Goal: Information Seeking & Learning: Learn about a topic

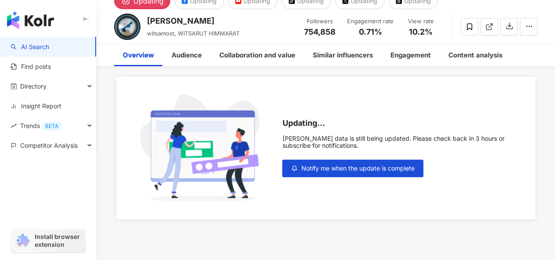
scroll to position [9, 0]
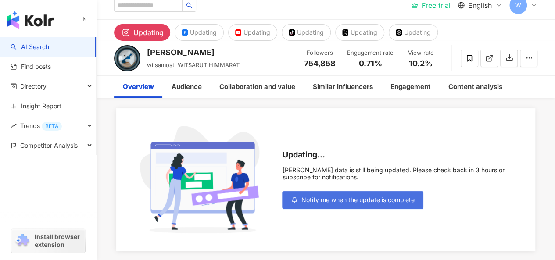
click at [369, 199] on span "Notify me when the update is complete" at bounding box center [357, 200] width 113 height 7
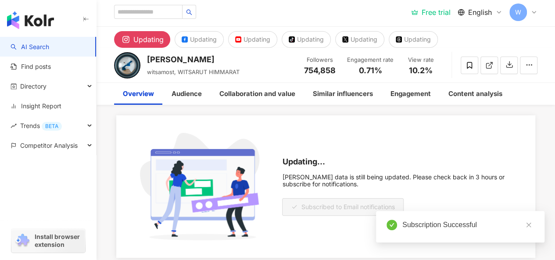
scroll to position [0, 0]
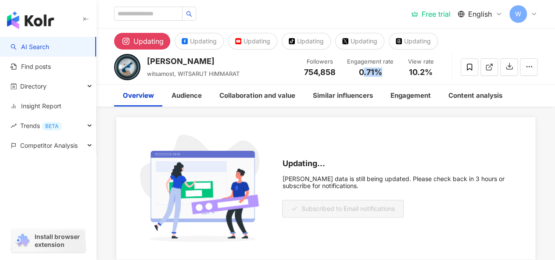
drag, startPoint x: 362, startPoint y: 71, endPoint x: 380, endPoint y: 71, distance: 18.0
click at [380, 71] on span "0.71%" at bounding box center [370, 72] width 23 height 9
drag, startPoint x: 359, startPoint y: 70, endPoint x: 380, endPoint y: 70, distance: 21.5
click at [380, 70] on span "0.71%" at bounding box center [370, 72] width 23 height 9
copy span "0.71%"
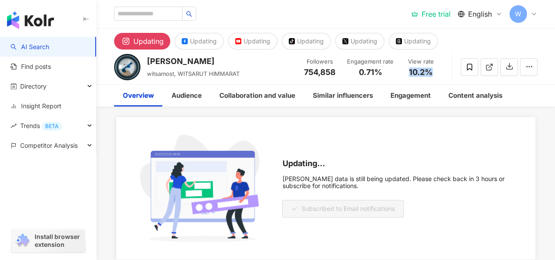
drag, startPoint x: 409, startPoint y: 68, endPoint x: 437, endPoint y: 71, distance: 27.8
click at [437, 71] on div "10.2%" at bounding box center [420, 72] width 33 height 9
copy span "10.2%"
click at [162, 13] on input "search" at bounding box center [148, 14] width 68 height 14
paste input "*******"
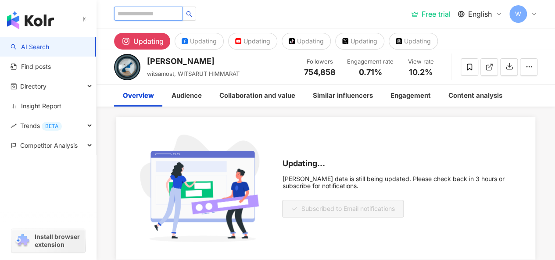
type input "*******"
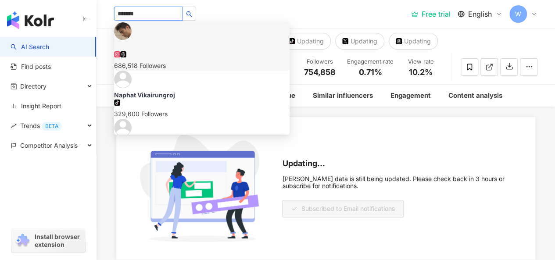
click at [127, 36] on img at bounding box center [123, 31] width 18 height 18
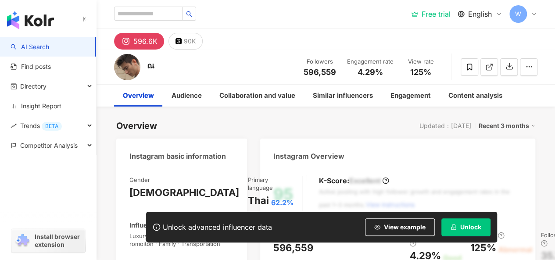
click at [470, 222] on button "Unlock" at bounding box center [465, 227] width 49 height 18
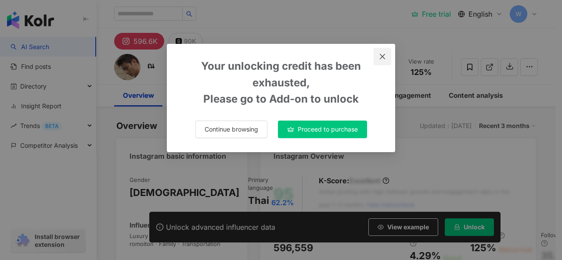
click at [381, 55] on icon "close" at bounding box center [381, 56] width 5 height 5
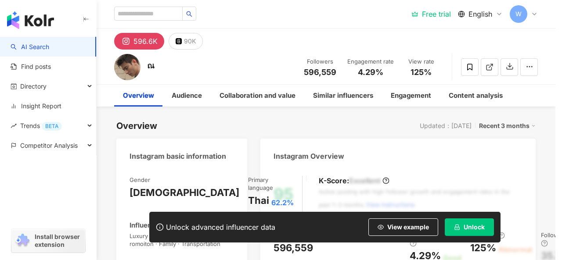
click at [521, 10] on span "W" at bounding box center [518, 14] width 18 height 18
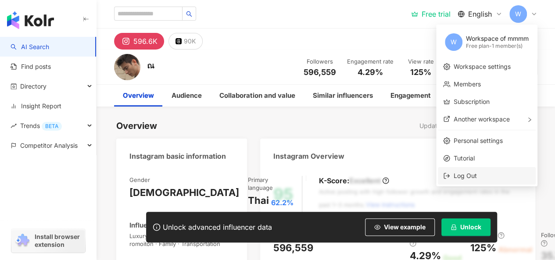
click at [467, 183] on li "Log Out" at bounding box center [487, 176] width 98 height 18
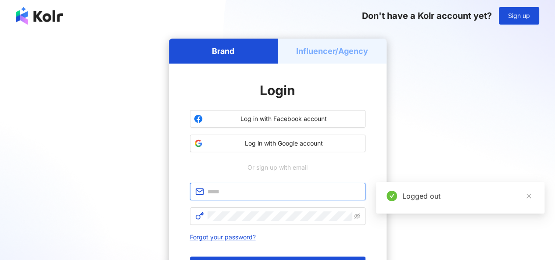
type input "**********"
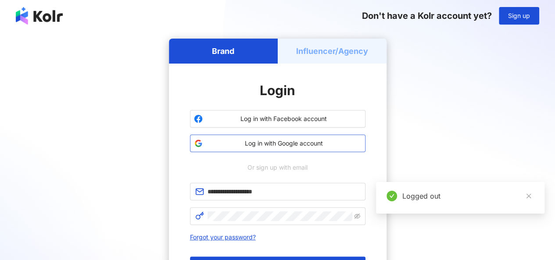
click at [265, 143] on span "Log in with Google account" at bounding box center [283, 143] width 155 height 9
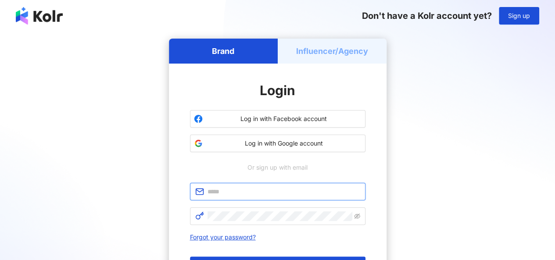
type input "**********"
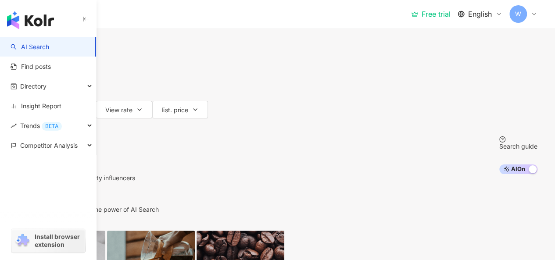
click at [157, 17] on input "search" at bounding box center [121, 8] width 71 height 17
click at [431, 12] on div "Free trial" at bounding box center [430, 14] width 39 height 9
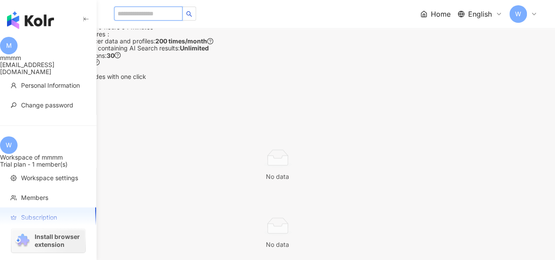
click at [145, 14] on input "search" at bounding box center [148, 14] width 68 height 14
paste input "*******"
type input "*******"
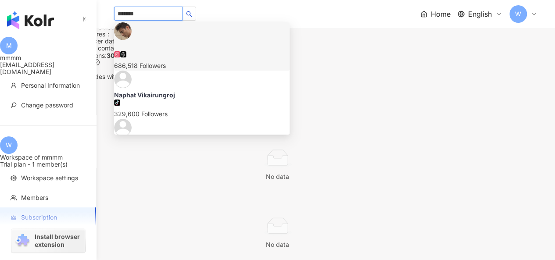
click at [185, 61] on div "686,518 Followers" at bounding box center [201, 66] width 175 height 10
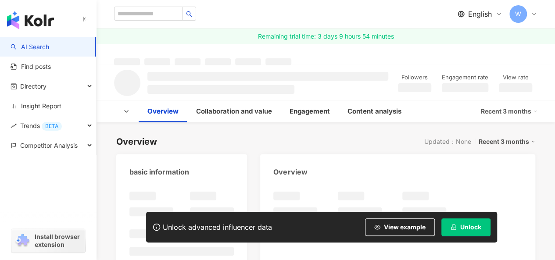
click at [467, 227] on span "Unlock" at bounding box center [470, 227] width 21 height 7
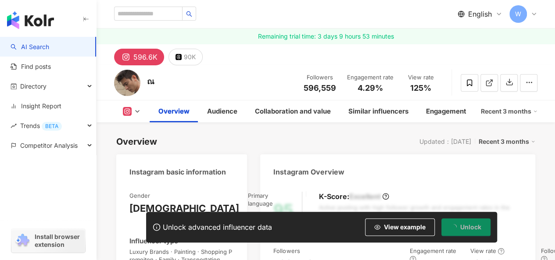
scroll to position [132, 0]
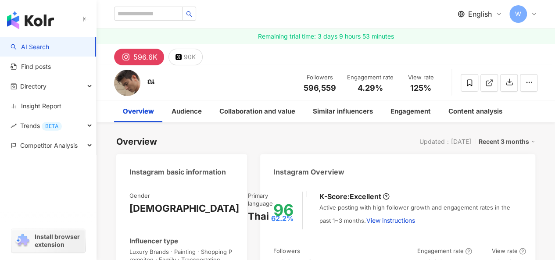
drag, startPoint x: 367, startPoint y: 130, endPoint x: 354, endPoint y: 132, distance: 13.7
click at [417, 253] on div "4.29%" at bounding box center [432, 264] width 31 height 14
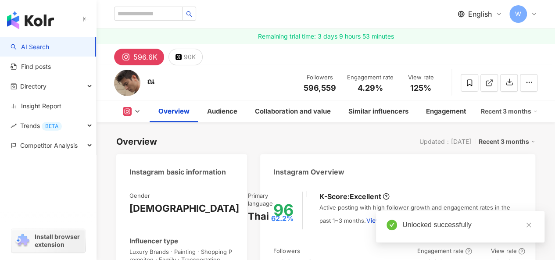
scroll to position [132, 0]
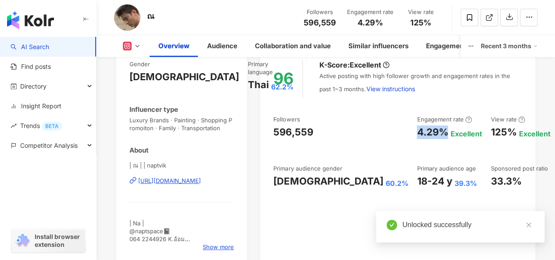
click at [439, 131] on div "Followers 596,559 Engagement rate 4.29% Excellent View rate 125% Excellent Foll…" at bounding box center [397, 151] width 249 height 73
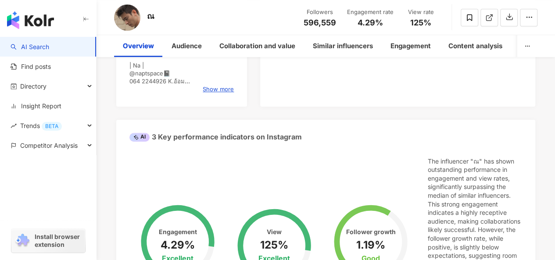
scroll to position [0, 0]
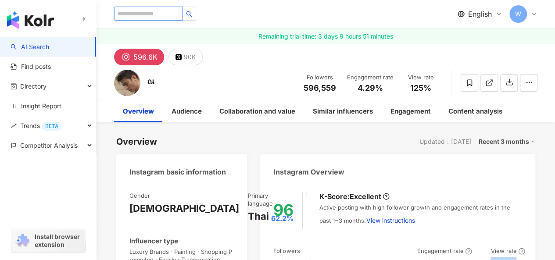
click at [148, 11] on input "search" at bounding box center [148, 14] width 68 height 14
paste input "**********"
type input "**********"
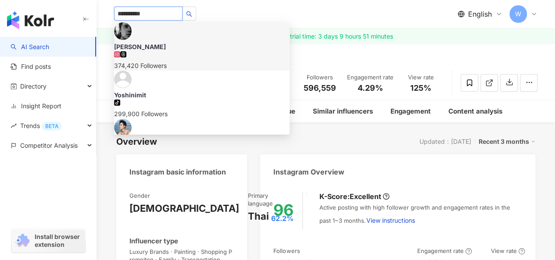
click at [165, 61] on div "374,420 Followers" at bounding box center [201, 66] width 175 height 10
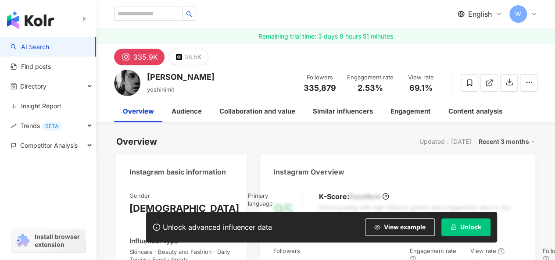
click at [473, 226] on span "Unlock" at bounding box center [470, 227] width 21 height 7
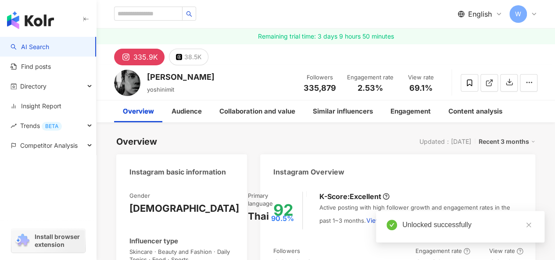
scroll to position [132, 0]
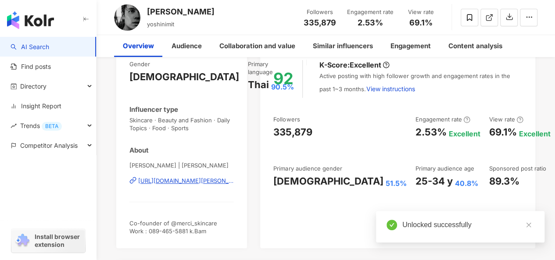
drag, startPoint x: 330, startPoint y: 130, endPoint x: 233, endPoint y: 242, distance: 148.0
click at [415, 130] on div "2.53%" at bounding box center [430, 132] width 31 height 14
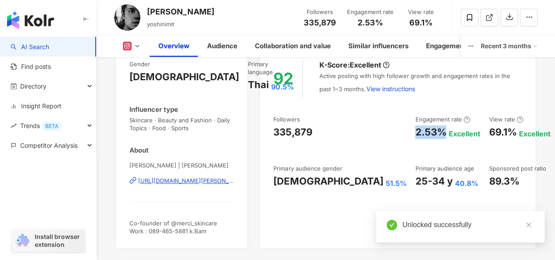
click at [429, 131] on div "Followers 335,879 Engagement rate 2.53% Excellent View rate 69.1% Excellent Fol…" at bounding box center [397, 151] width 249 height 73
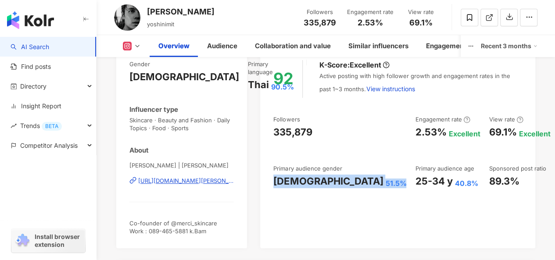
drag, startPoint x: 295, startPoint y: 187, endPoint x: 317, endPoint y: 187, distance: 22.4
click at [317, 187] on div "92 K-Score : Excellent Active posting with high follower growth and engagement …" at bounding box center [397, 149] width 275 height 197
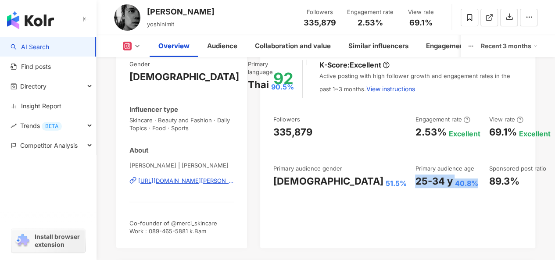
drag, startPoint x: 329, startPoint y: 182, endPoint x: 393, endPoint y: 178, distance: 64.2
click at [415, 178] on div "25-34 y 40.8%" at bounding box center [447, 182] width 65 height 14
copy div "25-34 y 40.8%"
click at [162, 14] on div "Yoshi Nimit M." at bounding box center [181, 11] width 68 height 11
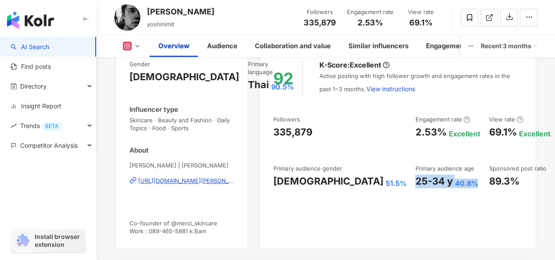
scroll to position [0, 0]
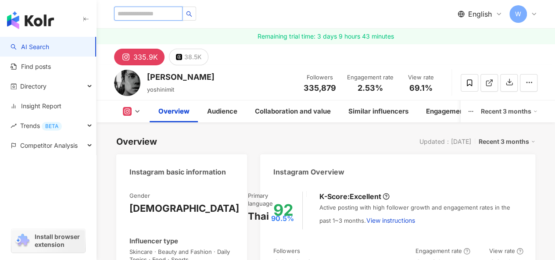
paste input "**********"
type input "**********"
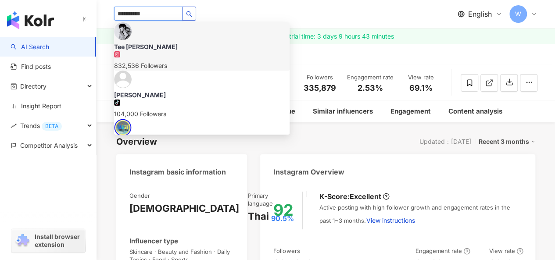
click at [155, 43] on div "Tee [PERSON_NAME]" at bounding box center [201, 47] width 175 height 9
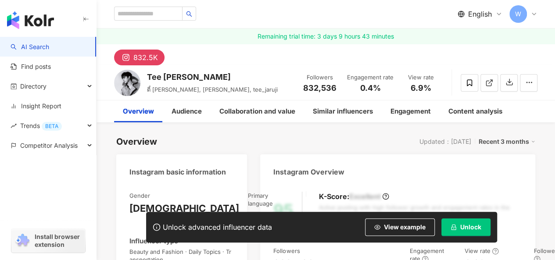
click at [460, 228] on button "Unlock" at bounding box center [465, 227] width 49 height 18
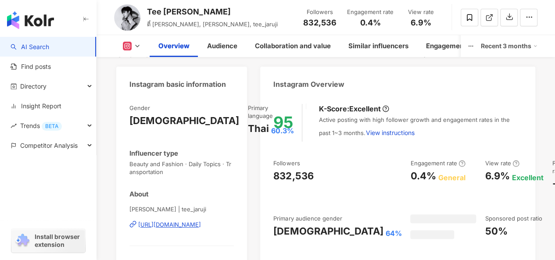
scroll to position [90, 0]
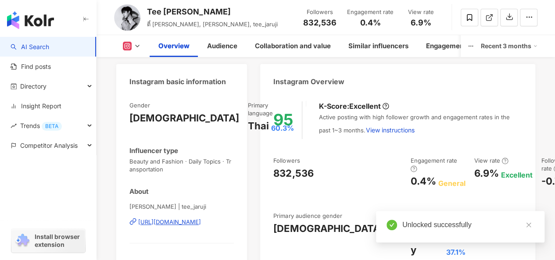
drag, startPoint x: 336, startPoint y: 133, endPoint x: 387, endPoint y: 0, distance: 141.8
click at [410, 175] on div "0.4%" at bounding box center [422, 182] width 25 height 14
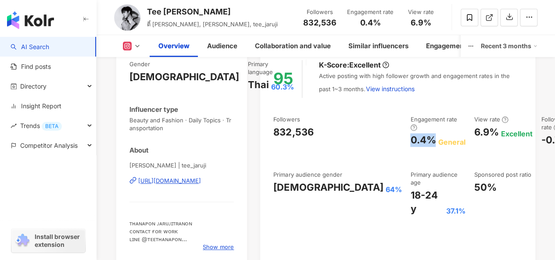
click at [474, 130] on div "6.9%" at bounding box center [486, 132] width 25 height 14
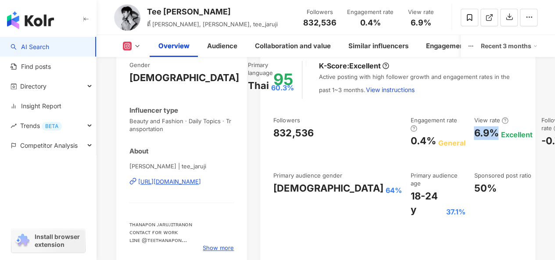
scroll to position [175, 0]
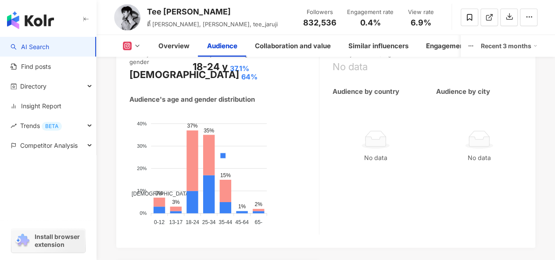
scroll to position [1008, 0]
